Goal: Information Seeking & Learning: Learn about a topic

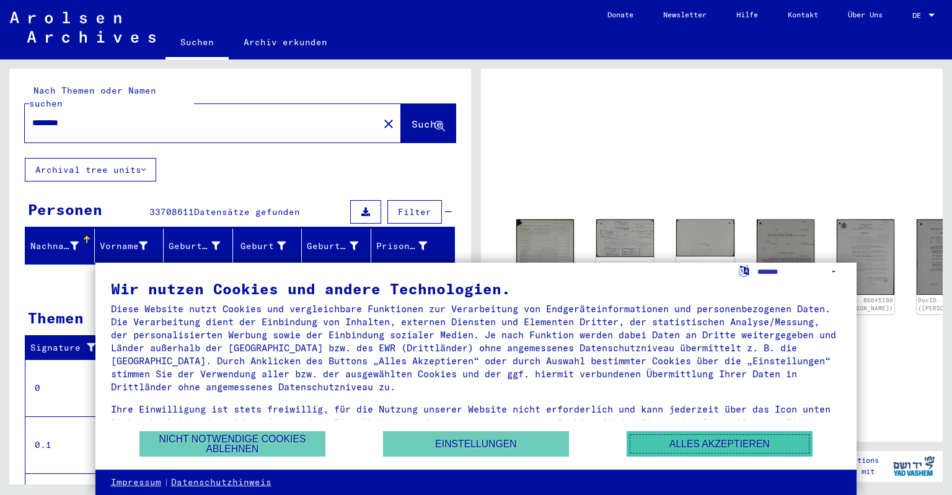
click at [663, 439] on button "Alles akzeptieren" at bounding box center [719, 443] width 186 height 25
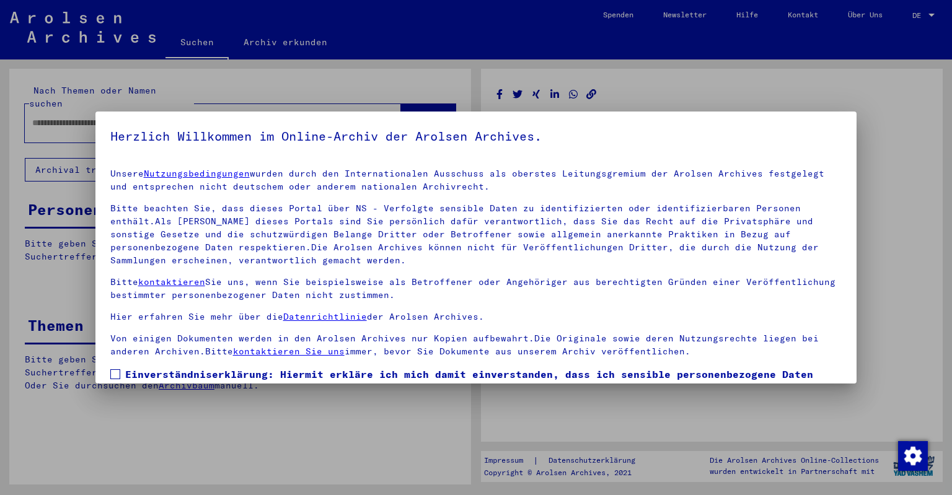
type input "********"
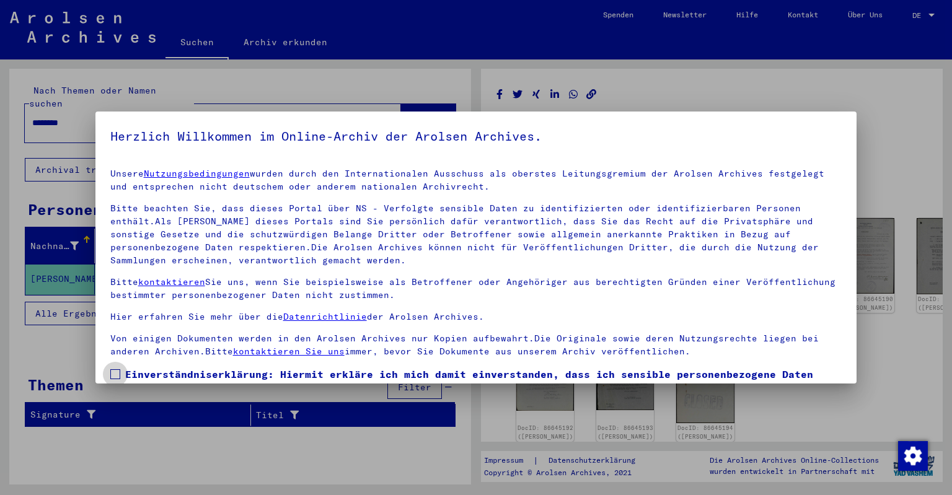
click at [121, 373] on label "Einverständniserklärung: Hiermit erkläre ich mich damit einverstanden, dass ich…" at bounding box center [476, 396] width 732 height 59
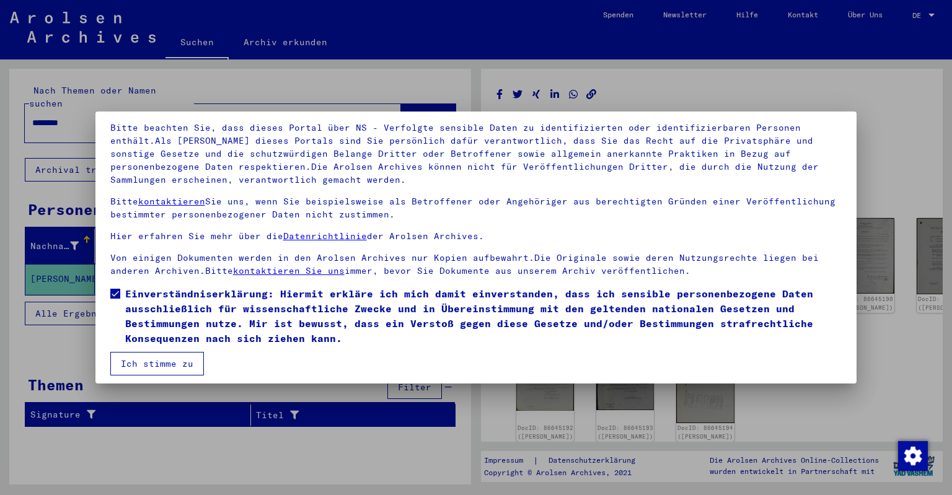
scroll to position [87, 0]
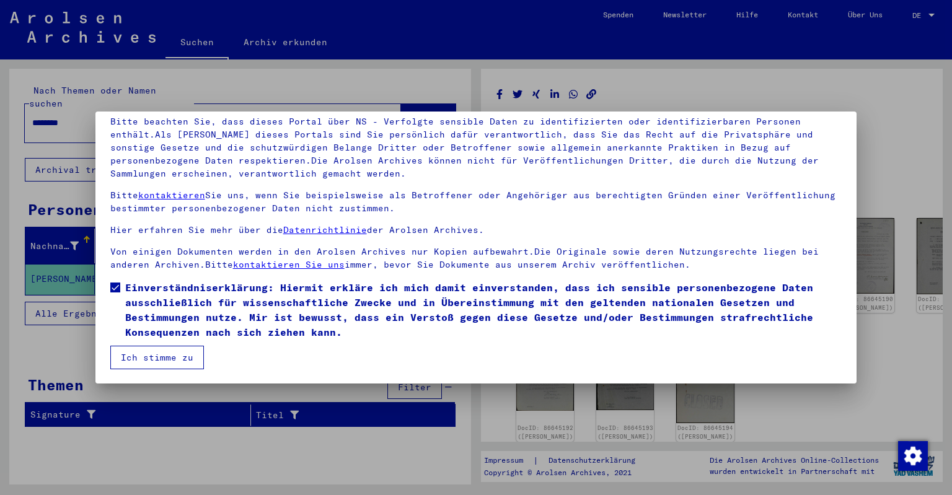
click at [166, 361] on button "Ich stimme zu" at bounding box center [157, 358] width 94 height 24
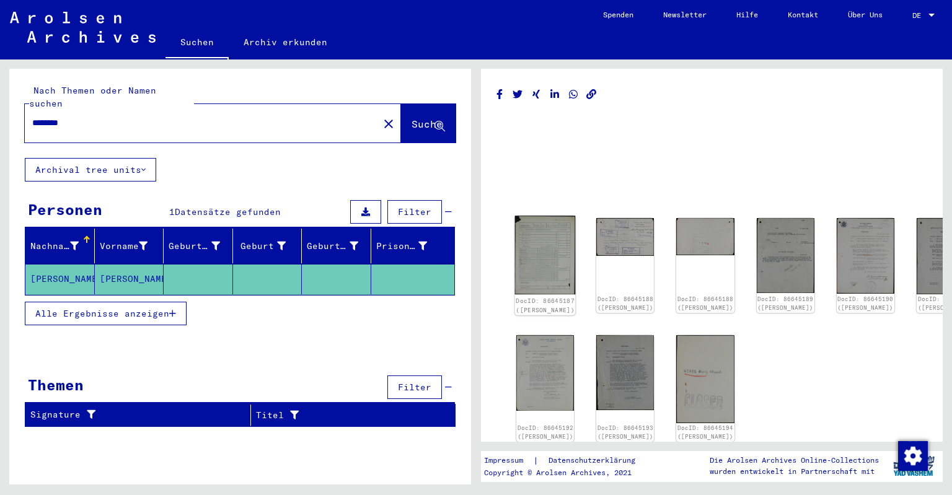
click at [532, 264] on img at bounding box center [545, 255] width 61 height 79
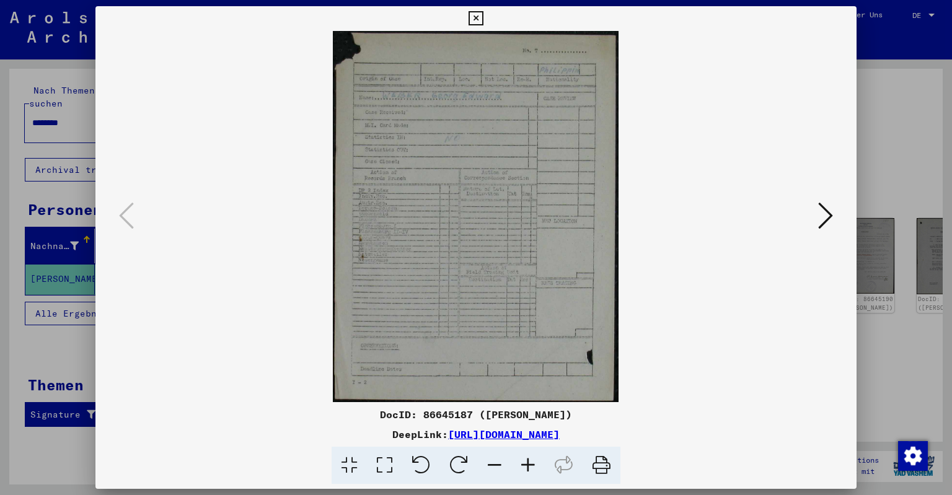
click at [378, 467] on icon at bounding box center [384, 466] width 35 height 38
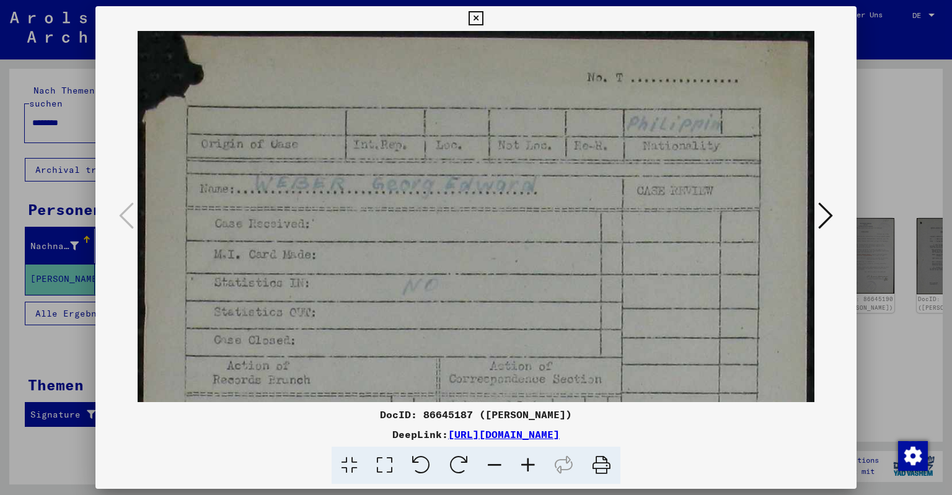
click at [559, 432] on link "[URL][DOMAIN_NAME]" at bounding box center [504, 434] width 112 height 12
click at [831, 218] on icon at bounding box center [825, 216] width 15 height 30
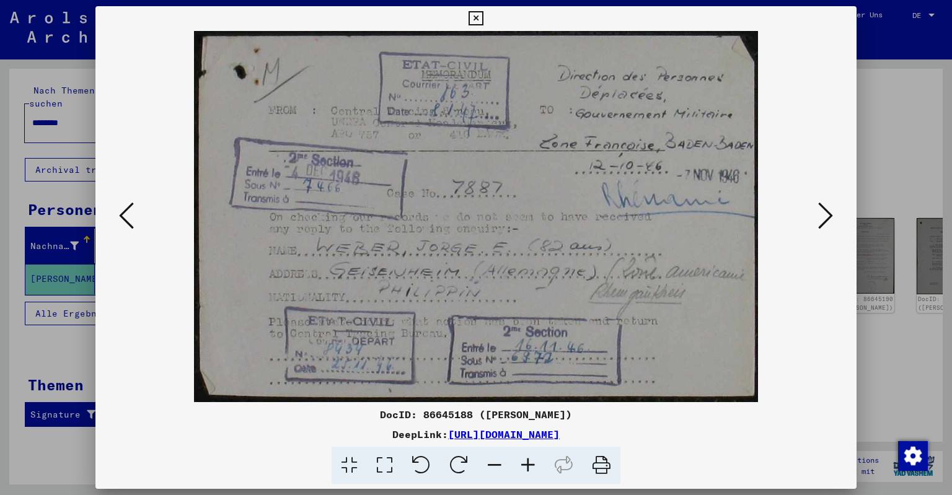
click at [820, 216] on icon at bounding box center [825, 216] width 15 height 30
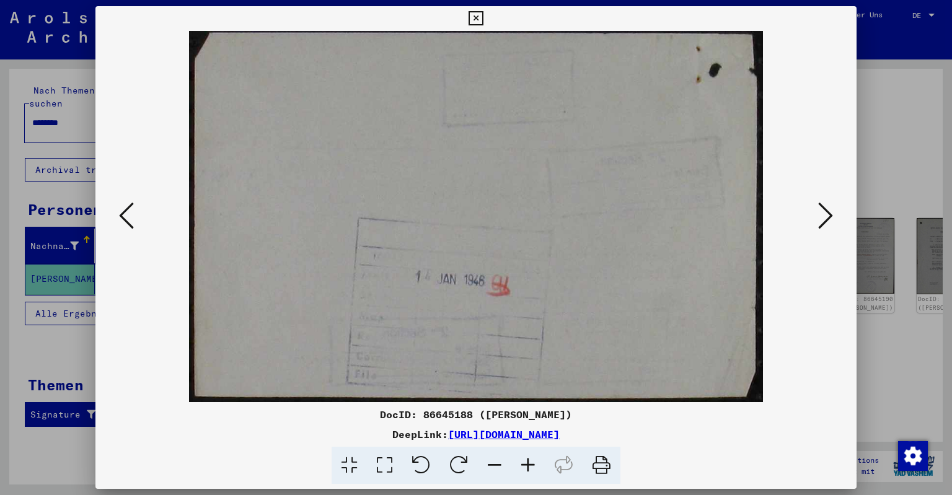
click at [820, 216] on icon at bounding box center [825, 216] width 15 height 30
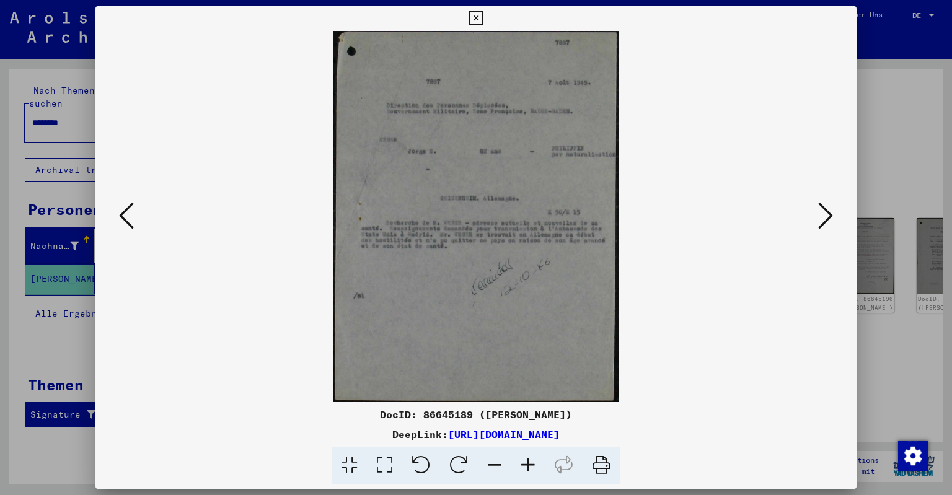
click at [525, 243] on img at bounding box center [476, 216] width 677 height 371
click at [827, 217] on icon at bounding box center [825, 216] width 15 height 30
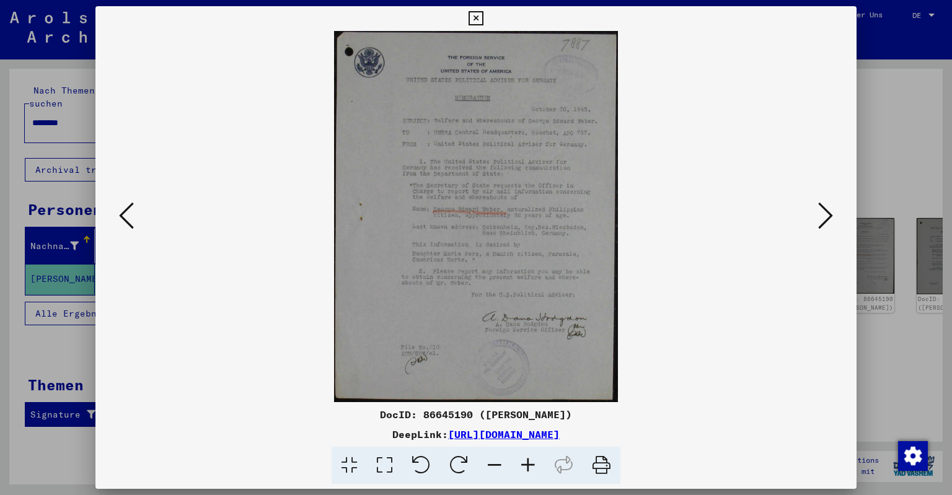
click at [827, 213] on icon at bounding box center [825, 216] width 15 height 30
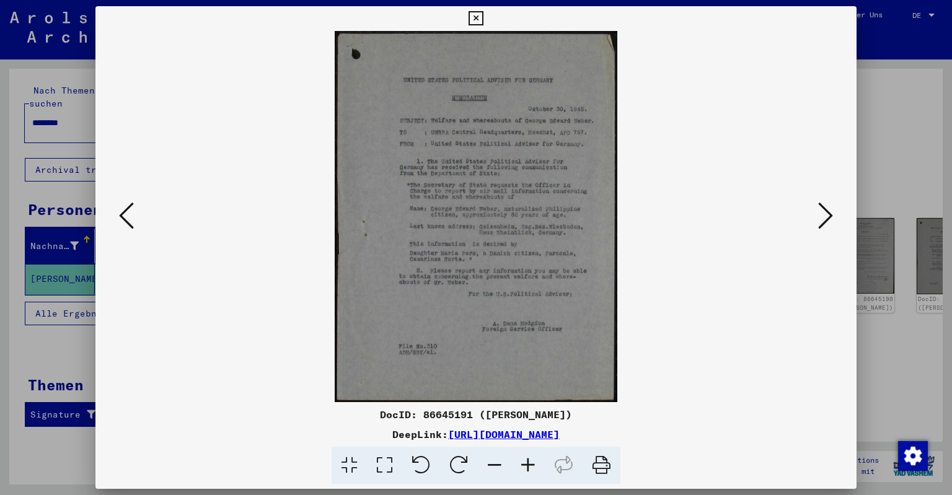
click at [827, 213] on icon at bounding box center [825, 216] width 15 height 30
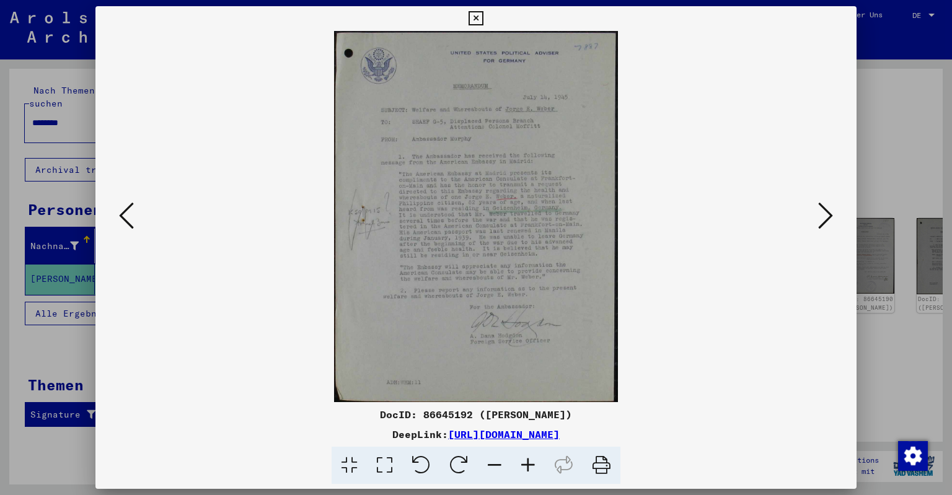
click at [827, 217] on icon at bounding box center [825, 216] width 15 height 30
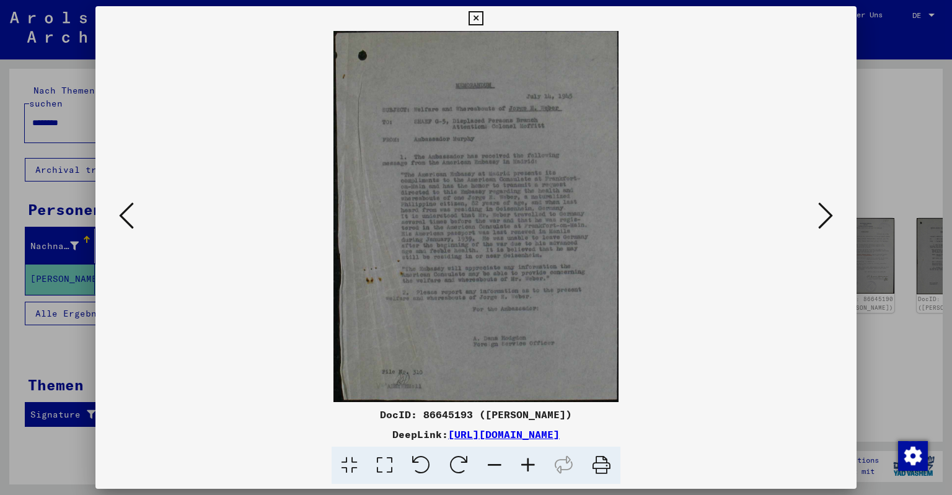
click at [822, 221] on icon at bounding box center [825, 216] width 15 height 30
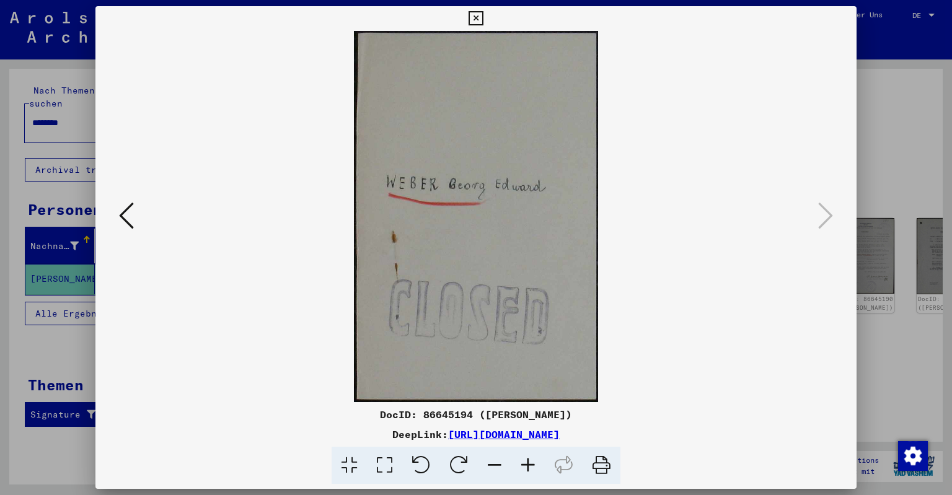
click at [126, 217] on icon at bounding box center [126, 216] width 15 height 30
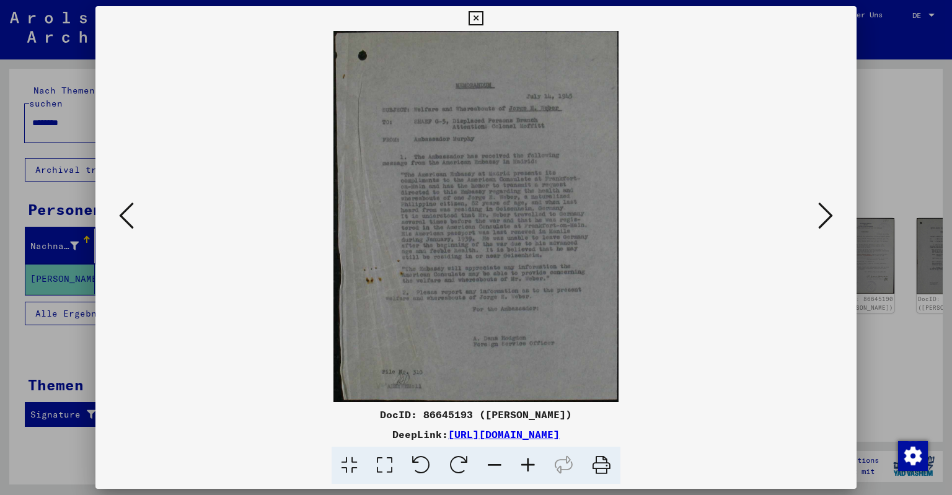
click at [126, 217] on icon at bounding box center [126, 216] width 15 height 30
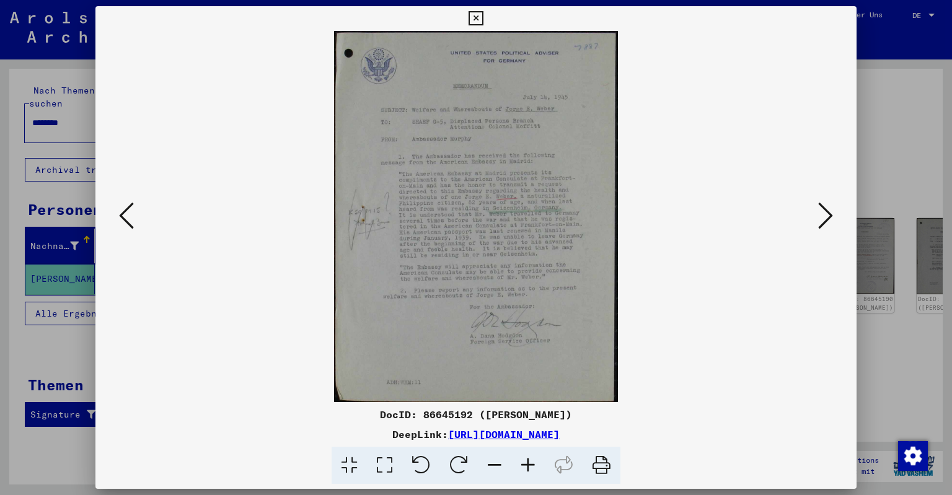
click at [126, 218] on icon at bounding box center [126, 216] width 15 height 30
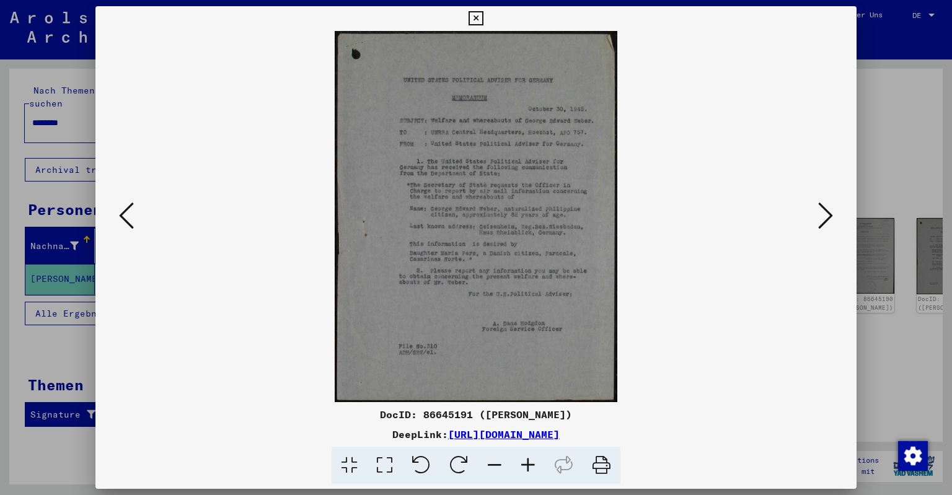
click at [126, 218] on icon at bounding box center [126, 216] width 15 height 30
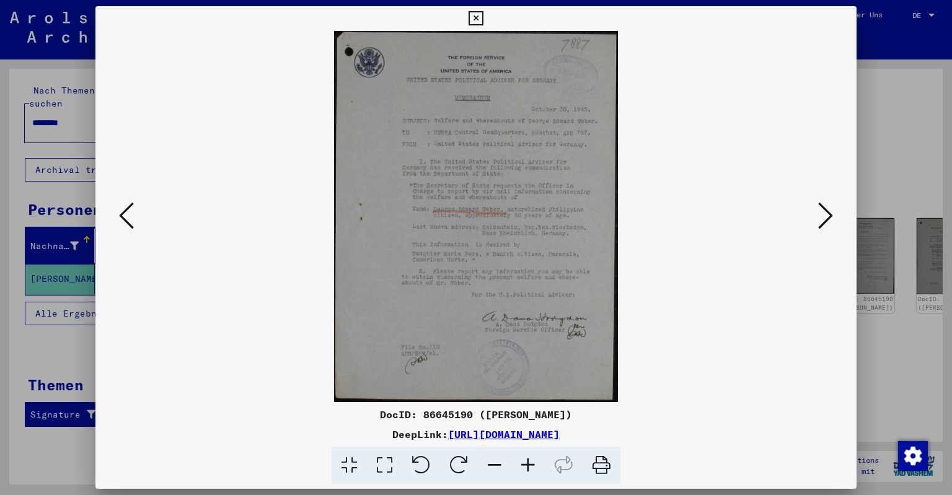
click at [126, 218] on icon at bounding box center [126, 216] width 15 height 30
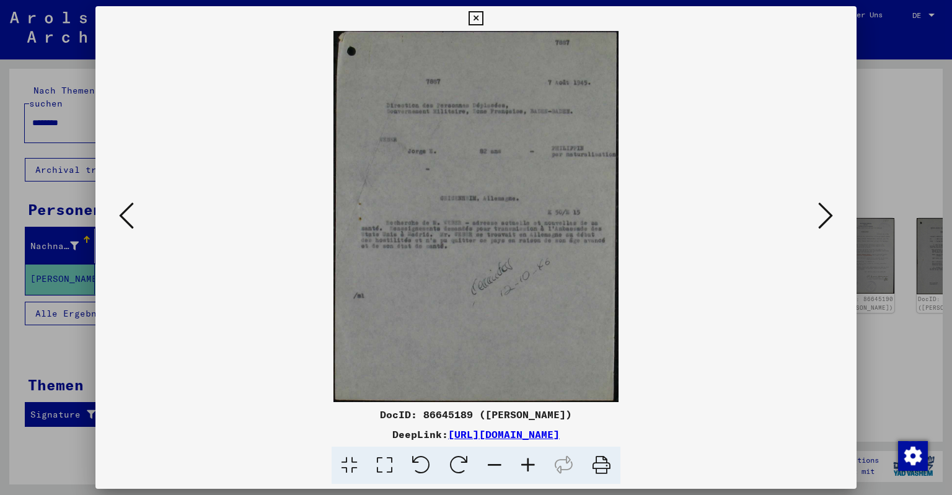
click at [126, 218] on icon at bounding box center [126, 216] width 15 height 30
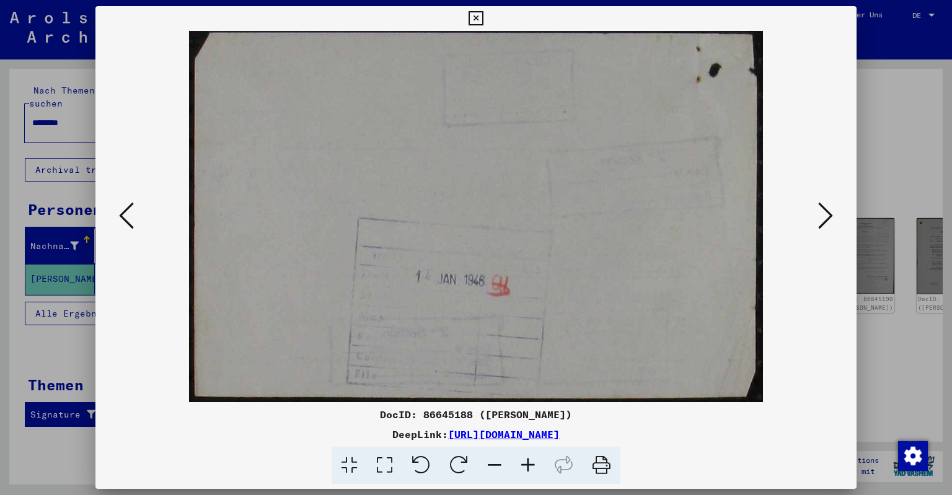
click at [126, 218] on icon at bounding box center [126, 216] width 15 height 30
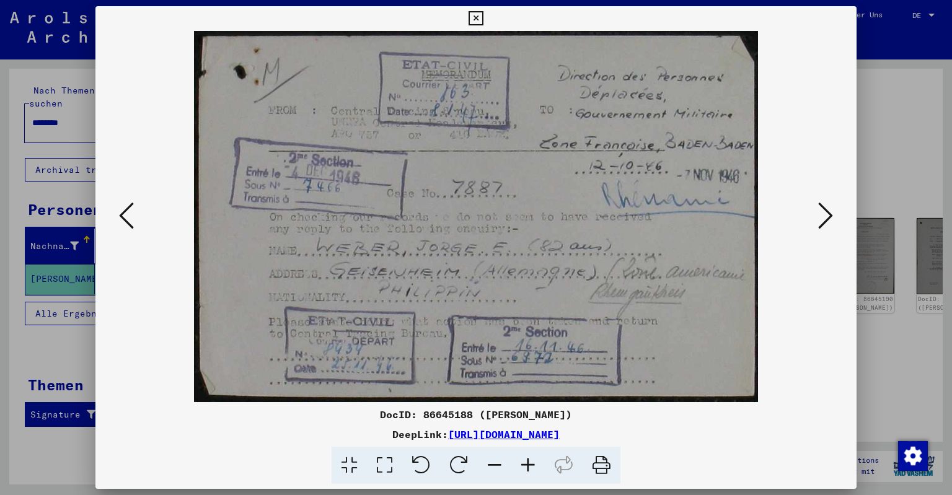
click at [126, 218] on icon at bounding box center [126, 216] width 15 height 30
